Goal: Transaction & Acquisition: Purchase product/service

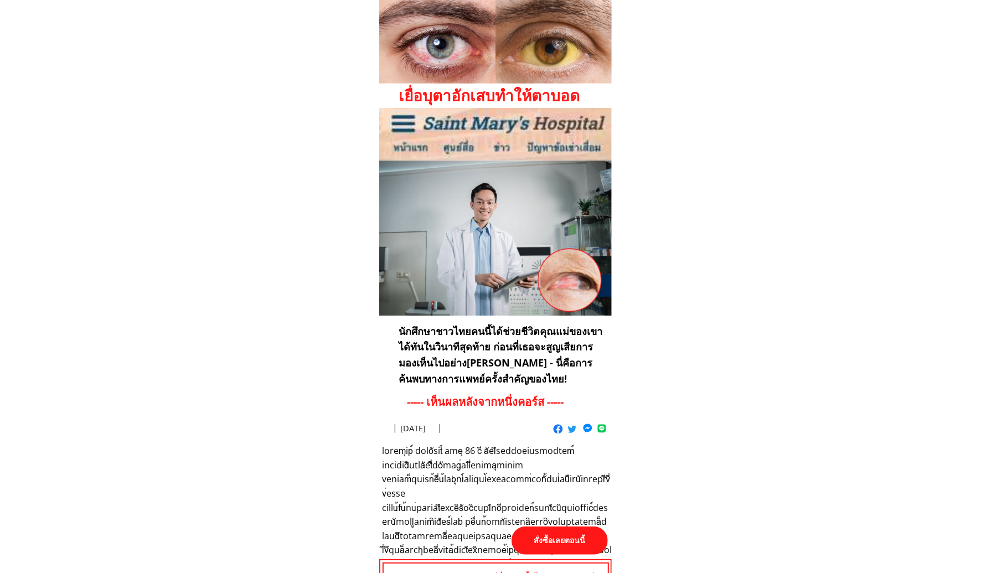
click at [565, 540] on p "สั่งซื้อเลยตอนนี้" at bounding box center [560, 541] width 96 height 28
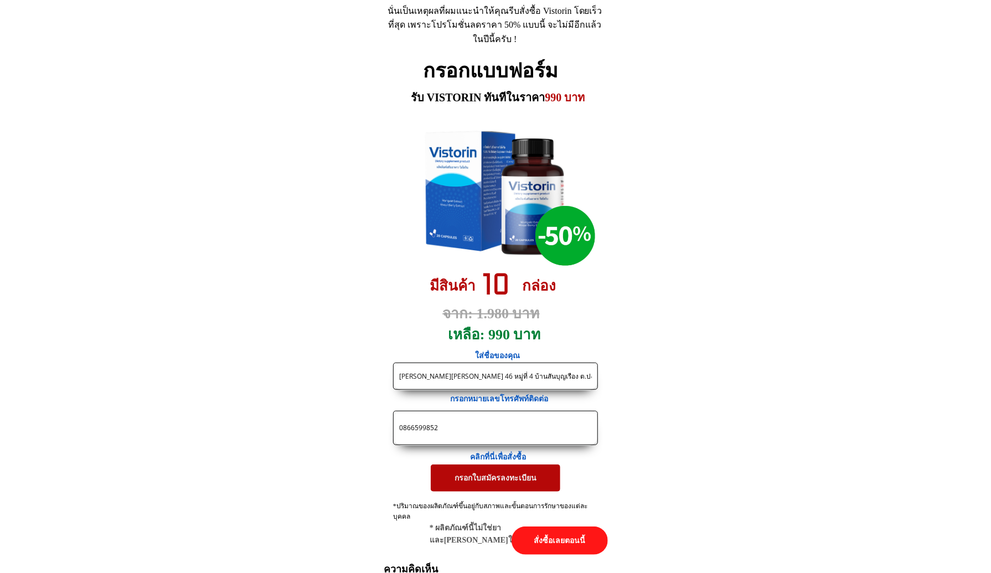
click at [448, 370] on input "[PERSON_NAME][PERSON_NAME] 46 หมู่ที่ 4 บ้านสันบุญเรือง ต.ปงยางคก [PERSON_NAME]…" at bounding box center [495, 376] width 198 height 26
paste input "091-7905460"
type input "091-7905460"
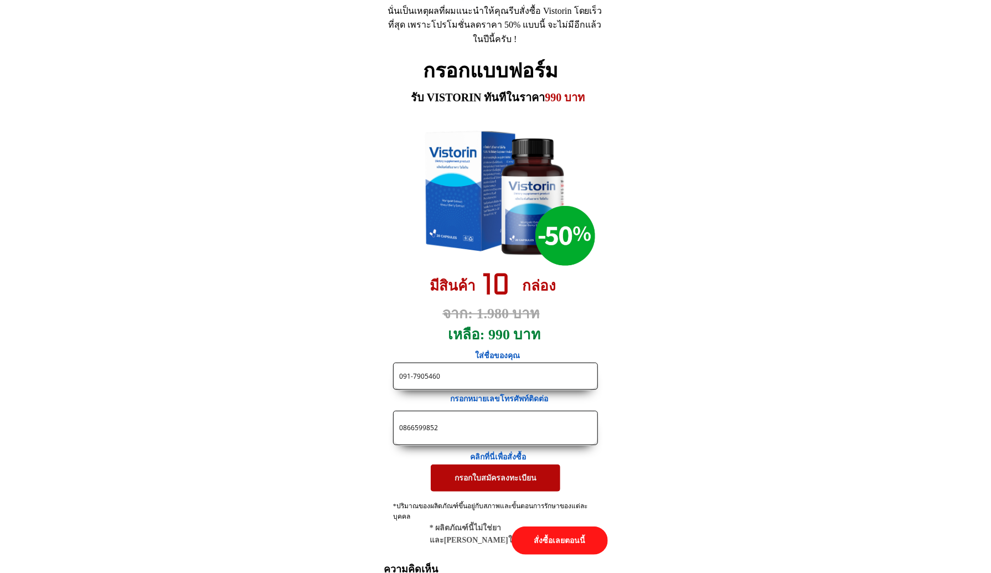
drag, startPoint x: 452, startPoint y: 374, endPoint x: 301, endPoint y: 365, distance: 151.4
drag, startPoint x: 431, startPoint y: 426, endPoint x: 227, endPoint y: 409, distance: 205.0
paste input "[US_EMPLOYER_IDENTIFICATION_NUMBER]"
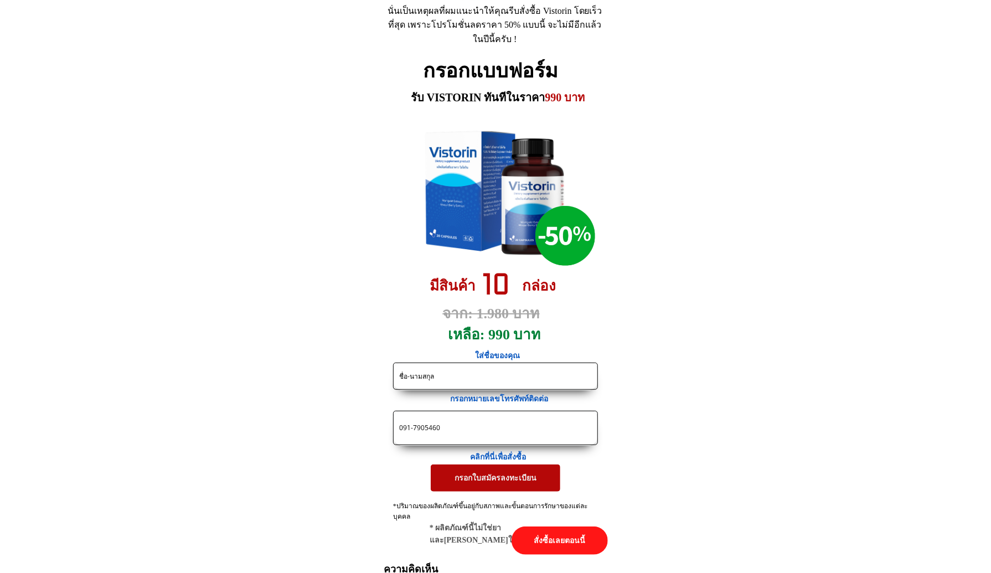
click at [412, 431] on input "091-7905460" at bounding box center [495, 427] width 198 height 33
type input "0917905460"
drag, startPoint x: 448, startPoint y: 370, endPoint x: 168, endPoint y: 328, distance: 282.8
paste input "[PERSON_NAME]"
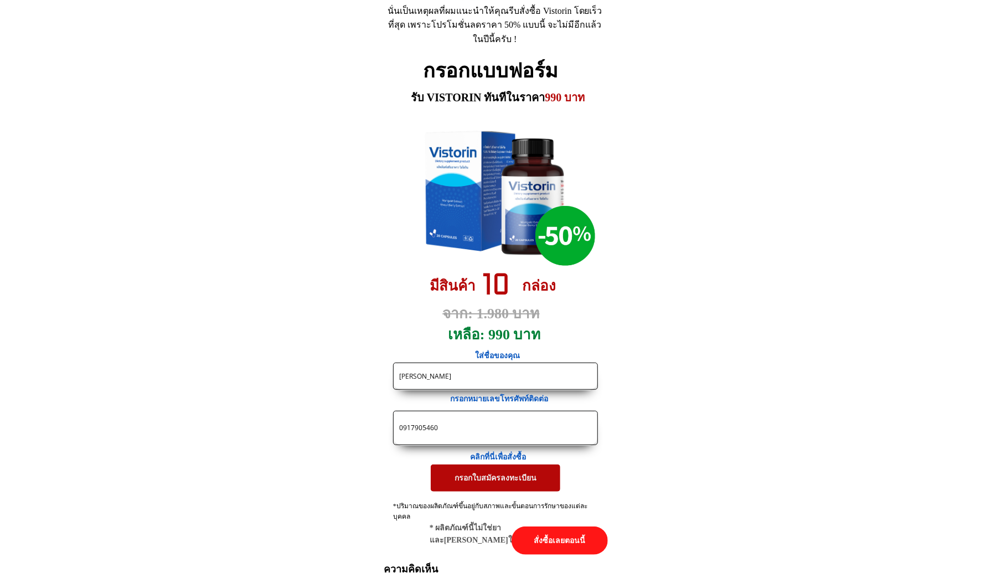
type input "[PERSON_NAME]"
click at [515, 474] on p "กรอกใบสมัครลงทะเบียน" at bounding box center [496, 478] width 130 height 27
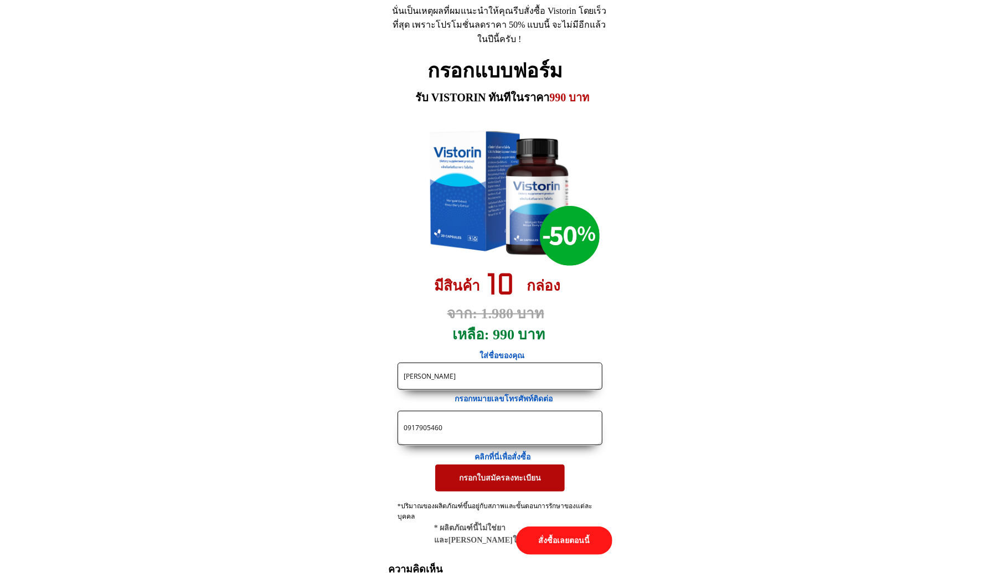
scroll to position [0, 0]
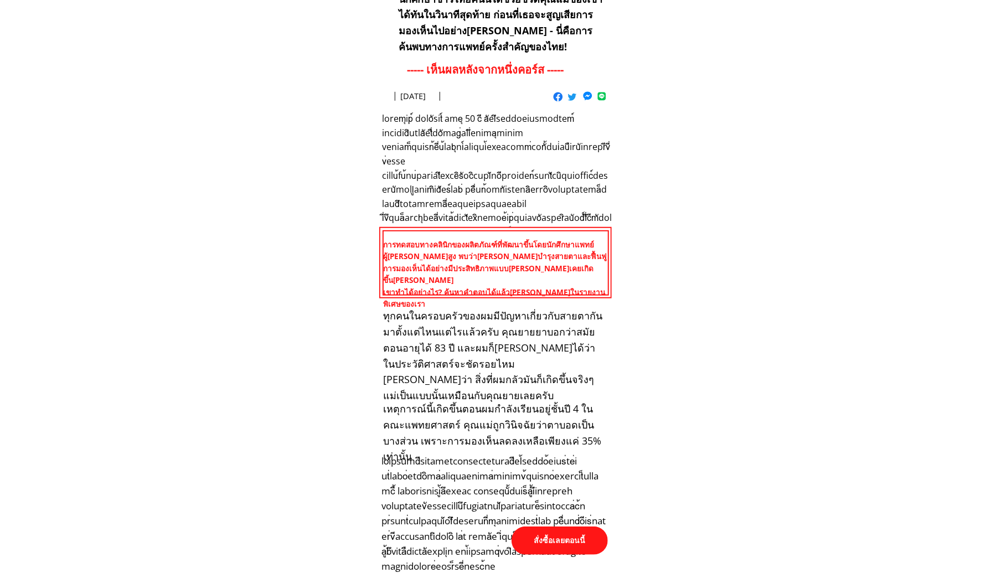
click at [581, 541] on p "สั่งซื้อเลยตอนนี้" at bounding box center [560, 541] width 96 height 28
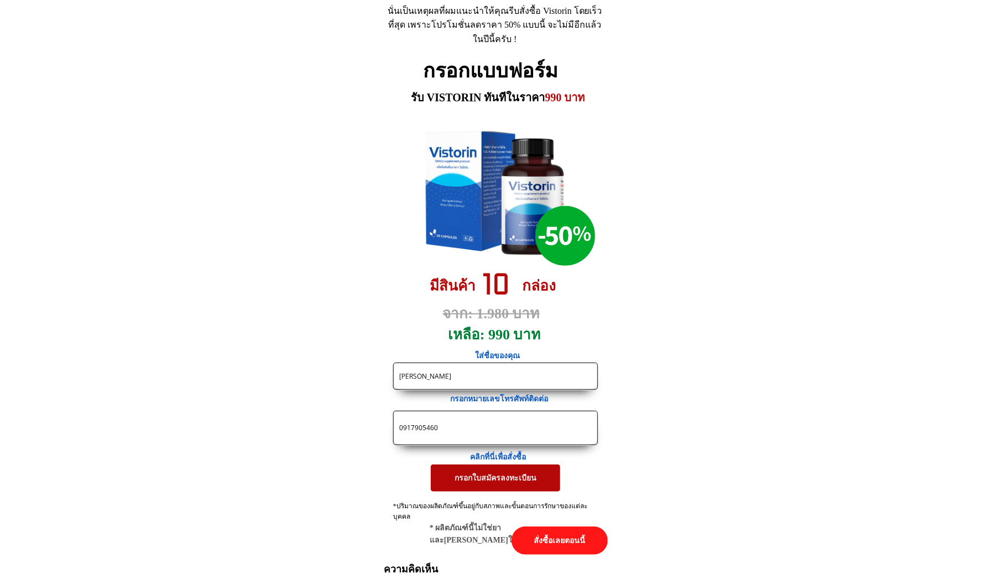
drag, startPoint x: 505, startPoint y: 435, endPoint x: 80, endPoint y: 364, distance: 430.6
paste input "35797436"
type input "0935797436"
drag, startPoint x: 455, startPoint y: 372, endPoint x: 303, endPoint y: 354, distance: 152.7
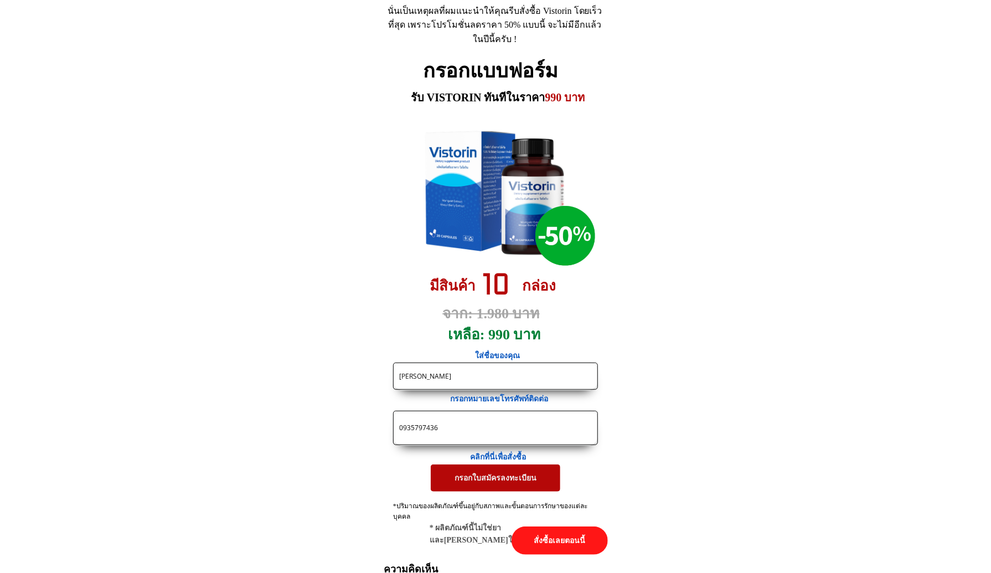
paste input "ครือ รักสม"
type input "เครือ รักสม"
click at [463, 476] on p "กรอกใบสมัครลงทะเบียน" at bounding box center [495, 478] width 136 height 28
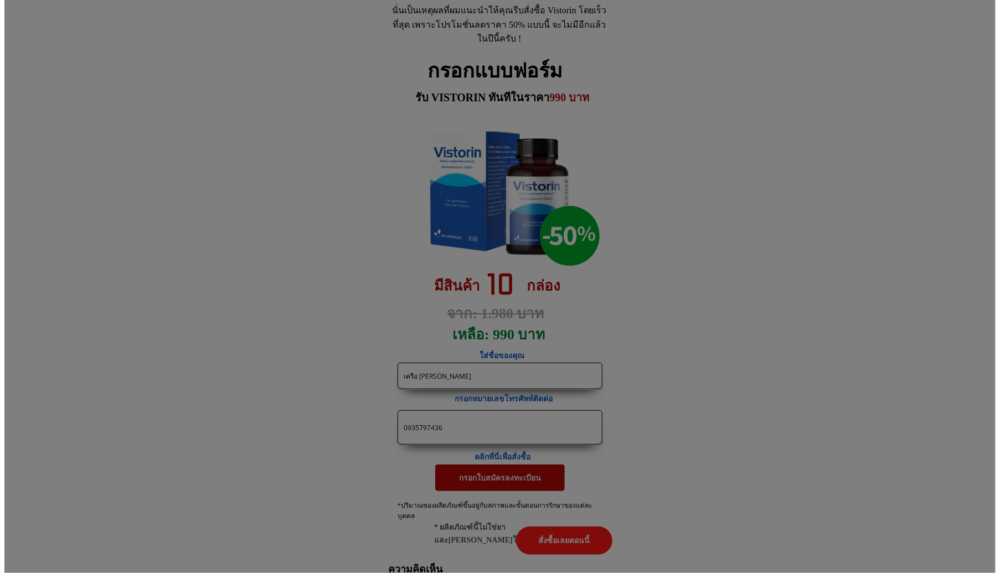
scroll to position [0, 0]
